Goal: Information Seeking & Learning: Learn about a topic

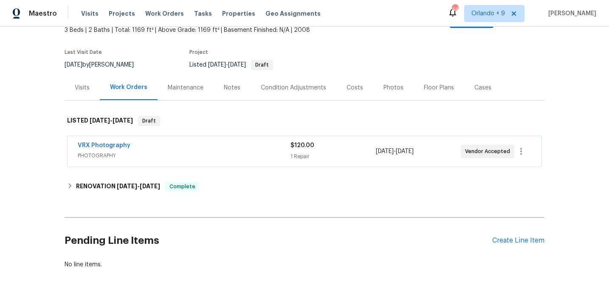
scroll to position [69, 0]
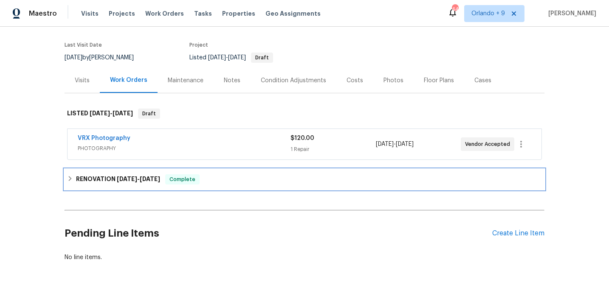
click at [101, 175] on h6 "RENOVATION [DATE] - [DATE]" at bounding box center [118, 180] width 84 height 10
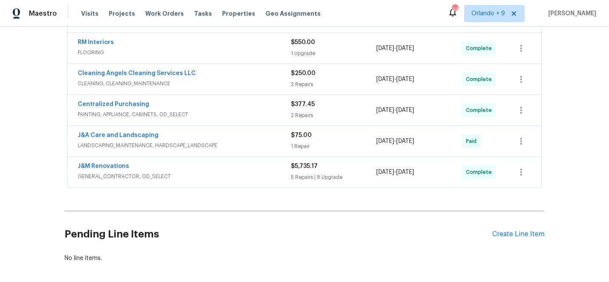
scroll to position [275, 0]
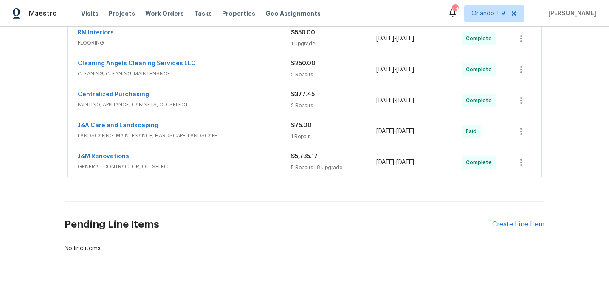
click at [181, 169] on div "J&M Renovations GENERAL_CONTRACTOR, OD_SELECT $5,735.17 5 Repairs | 8 Upgrade […" at bounding box center [305, 162] width 474 height 31
click at [181, 164] on div "J&M Renovations GENERAL_CONTRACTOR, OD_SELECT $5,735.17 5 Repairs | 8 Upgrade […" at bounding box center [305, 162] width 474 height 31
click at [227, 123] on div "J&A Care and Landscaping" at bounding box center [184, 126] width 213 height 10
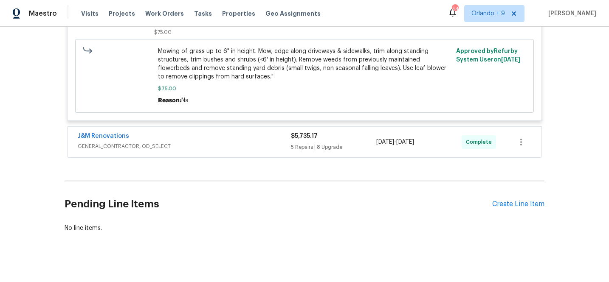
click at [218, 142] on span "GENERAL_CONTRACTOR, OD_SELECT" at bounding box center [184, 146] width 213 height 8
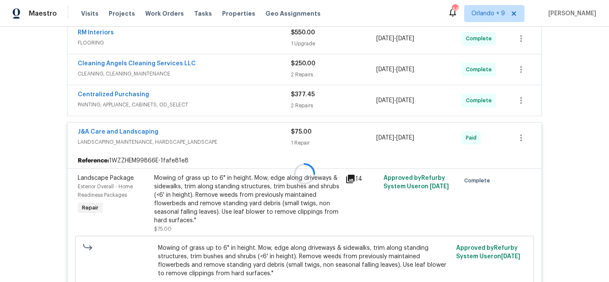
scroll to position [268, 0]
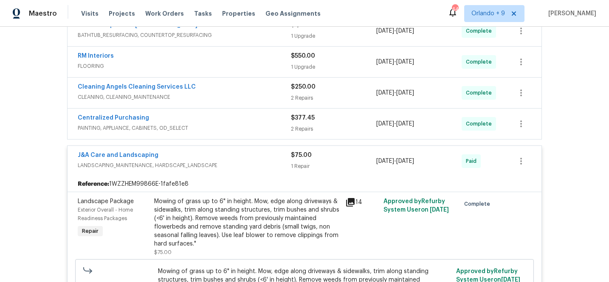
click at [231, 68] on div "RM Interiors FLOORING $550.00 1 Upgrade [DATE] - [DATE] Complete" at bounding box center [305, 62] width 474 height 31
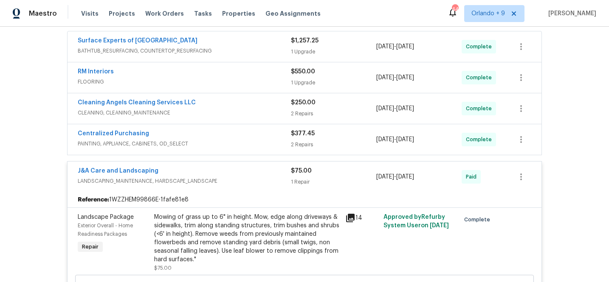
click at [231, 68] on div "RM Interiors" at bounding box center [184, 73] width 213 height 10
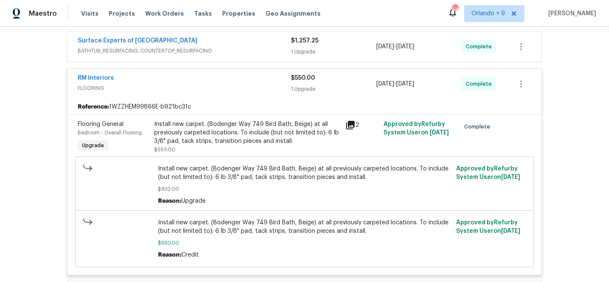
click at [248, 37] on div "Surface Experts of [GEOGRAPHIC_DATA]" at bounding box center [184, 42] width 213 height 10
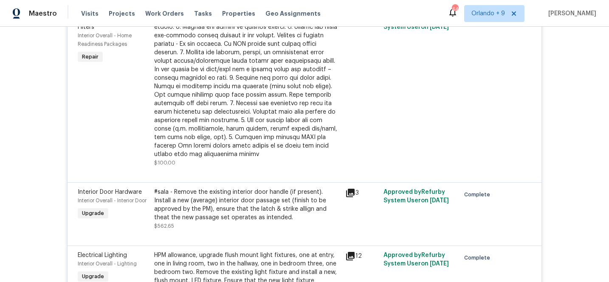
scroll to position [1830, 0]
click at [346, 188] on icon at bounding box center [350, 193] width 10 height 10
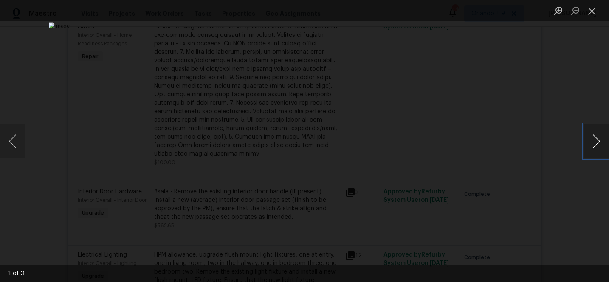
click at [589, 146] on button "Next image" at bounding box center [596, 141] width 25 height 34
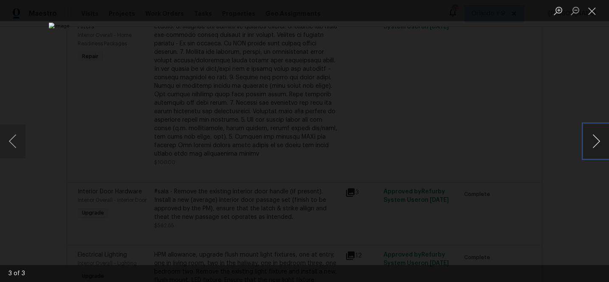
click at [589, 146] on button "Next image" at bounding box center [596, 141] width 25 height 34
click at [590, 146] on button "Next image" at bounding box center [596, 141] width 25 height 34
click at [569, 182] on div "Lightbox" at bounding box center [304, 141] width 609 height 282
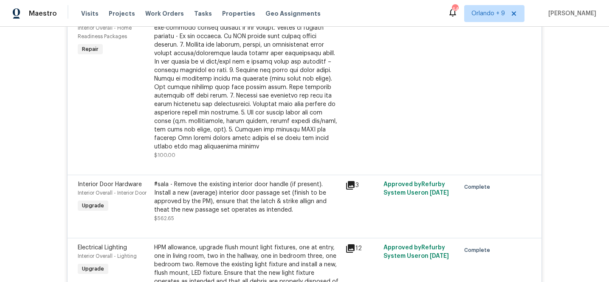
scroll to position [1839, 0]
